Goal: Task Accomplishment & Management: Use online tool/utility

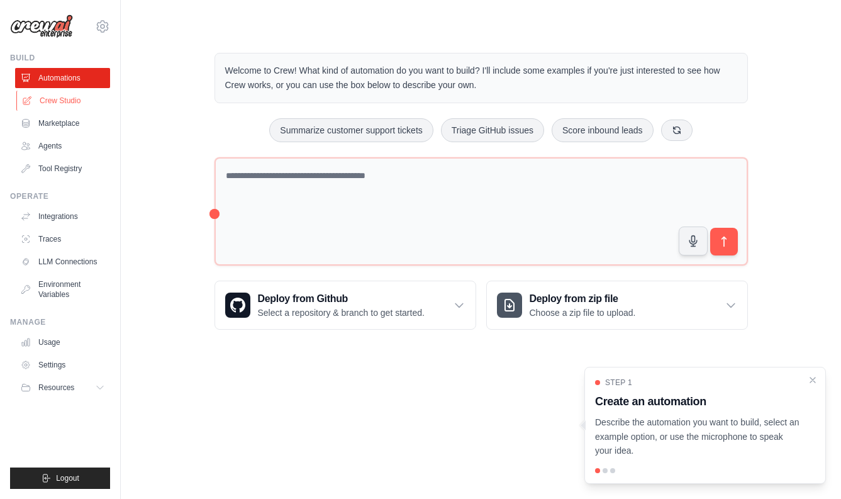
click at [66, 99] on link "Crew Studio" at bounding box center [63, 101] width 95 height 20
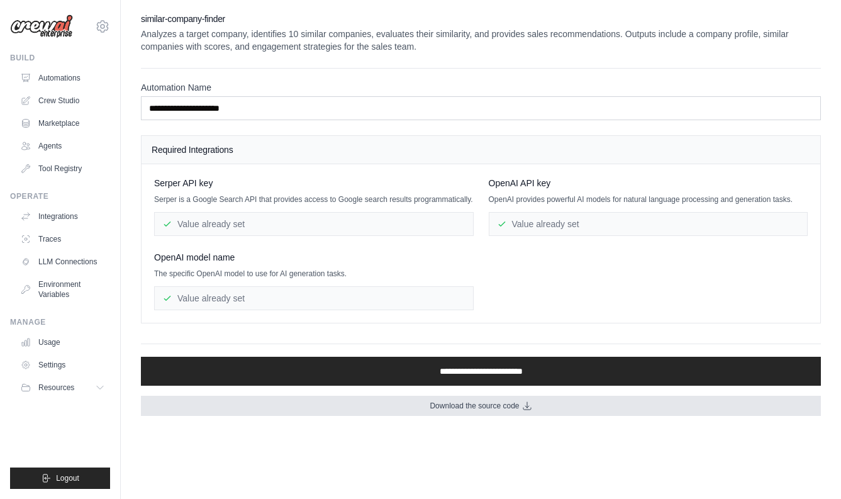
click at [482, 407] on span "Download the source code" at bounding box center [474, 406] width 89 height 10
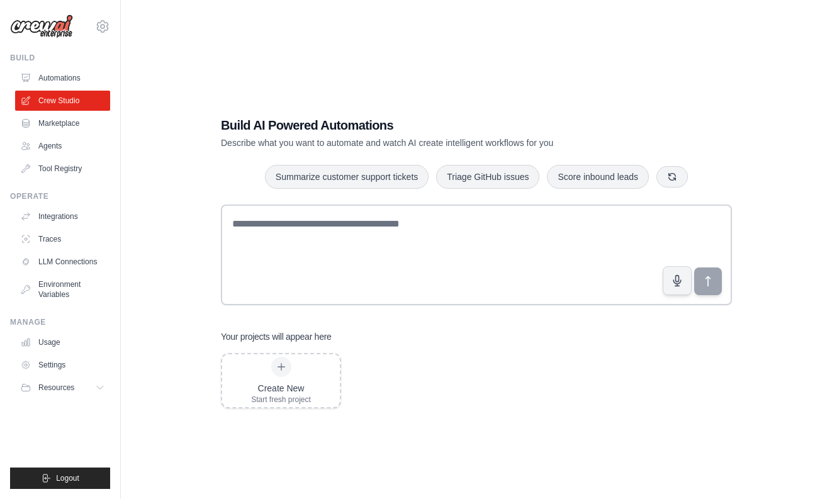
click at [52, 147] on link "Agents" at bounding box center [62, 146] width 95 height 20
